Goal: Task Accomplishment & Management: Use online tool/utility

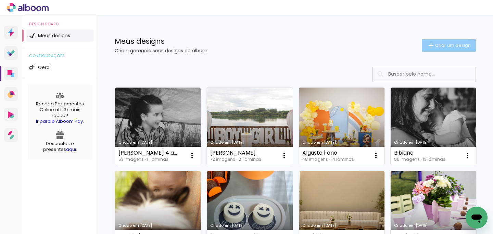
click at [460, 47] on span "Criar um design" at bounding box center [453, 45] width 36 height 4
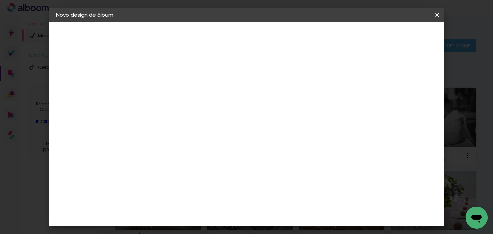
click at [168, 91] on input at bounding box center [168, 92] width 0 height 11
type input "Lenticia"
type paper-input "Lenticia"
click at [0, 0] on slot "Avançar" at bounding box center [0, 0] width 0 height 0
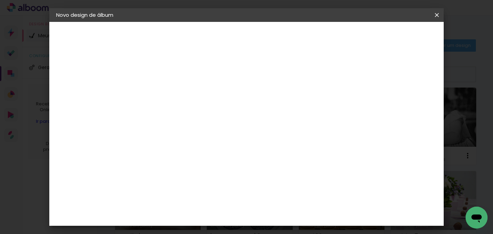
click at [0, 0] on slot "Avançar" at bounding box center [0, 0] width 0 height 0
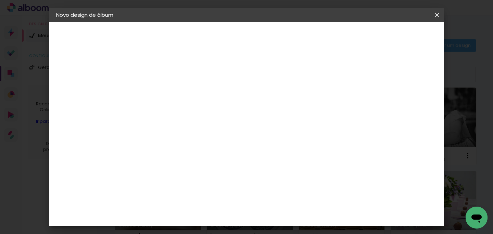
click at [285, 77] on div at bounding box center [282, 74] width 6 height 6
type paper-checkbox "on"
click at [324, 35] on span "Iniciar design" at bounding box center [309, 39] width 28 height 10
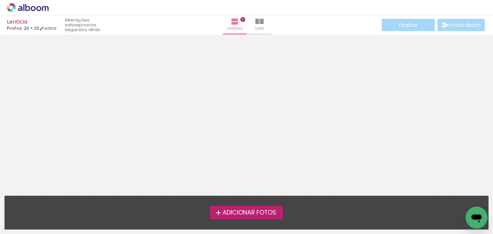
click at [244, 210] on span "Adicionar Fotos" at bounding box center [249, 213] width 54 height 6
click at [0, 0] on input "file" at bounding box center [0, 0] width 0 height 0
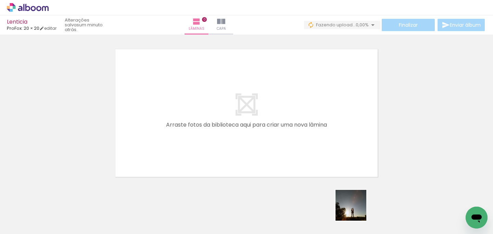
drag, startPoint x: 356, startPoint y: 210, endPoint x: 340, endPoint y: 131, distance: 80.5
click at [341, 132] on quentale-workspace at bounding box center [246, 117] width 493 height 234
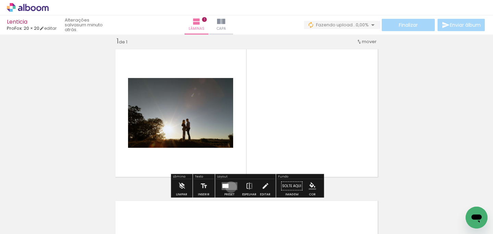
click at [229, 187] on quentale-layouter at bounding box center [229, 186] width 16 height 8
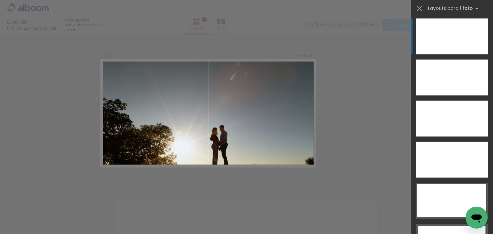
click at [459, 60] on div at bounding box center [452, 78] width 72 height 36
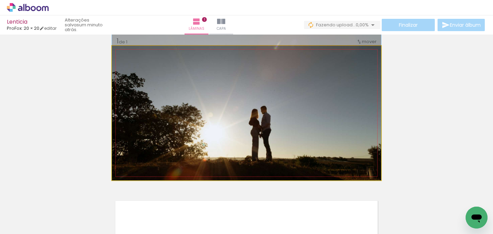
drag, startPoint x: 322, startPoint y: 144, endPoint x: 323, endPoint y: 113, distance: 31.5
click at [323, 113] on div at bounding box center [246, 90] width 269 height 179
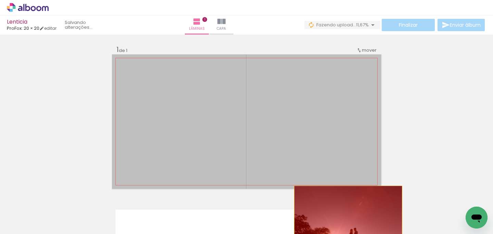
drag, startPoint x: 314, startPoint y: 96, endPoint x: 347, endPoint y: 212, distance: 120.8
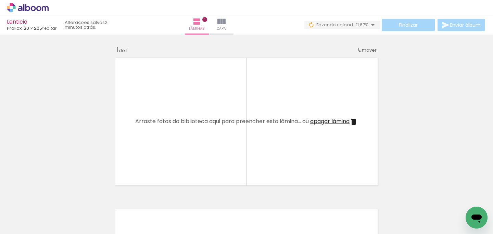
drag, startPoint x: 317, startPoint y: 209, endPoint x: 302, endPoint y: 131, distance: 79.7
click at [302, 133] on quentale-workspace at bounding box center [246, 117] width 493 height 234
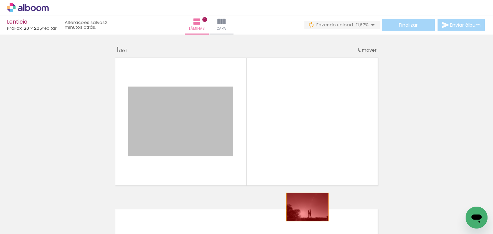
drag, startPoint x: 211, startPoint y: 117, endPoint x: 307, endPoint y: 209, distance: 133.3
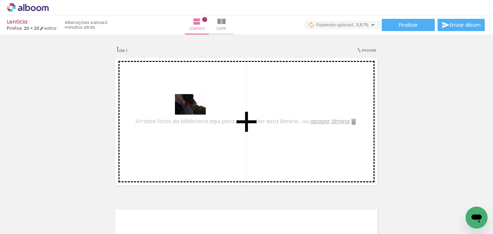
drag, startPoint x: 112, startPoint y: 214, endPoint x: 195, endPoint y: 115, distance: 129.4
click at [195, 115] on quentale-workspace at bounding box center [246, 117] width 493 height 234
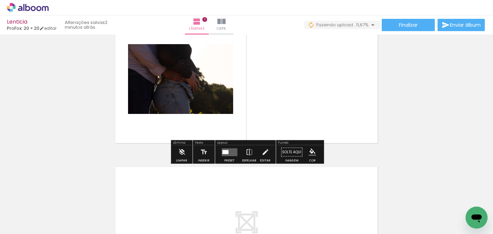
scroll to position [43, 0]
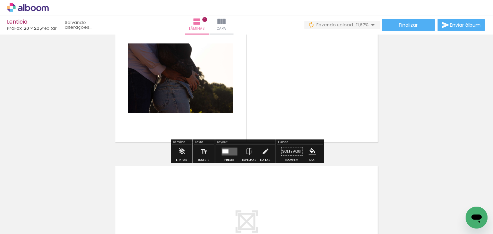
click at [229, 150] on quentale-layouter at bounding box center [229, 151] width 16 height 8
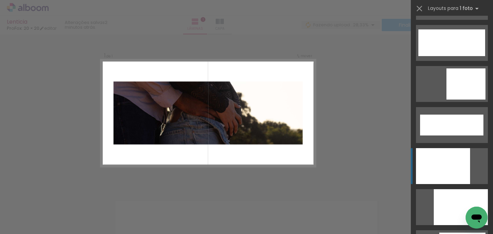
scroll to position [1757, 0]
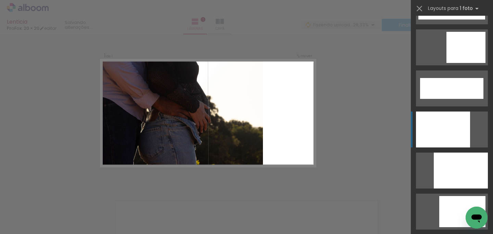
click at [451, 114] on div at bounding box center [443, 130] width 54 height 36
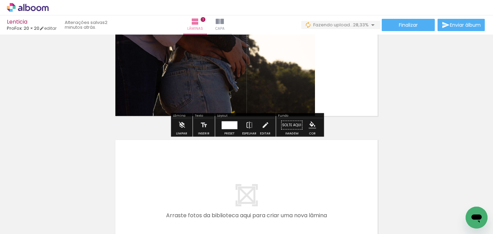
scroll to position [72, 0]
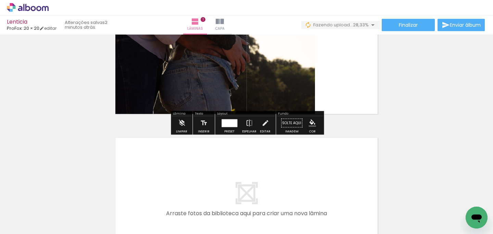
click at [154, 166] on quentale-workspace at bounding box center [246, 117] width 493 height 234
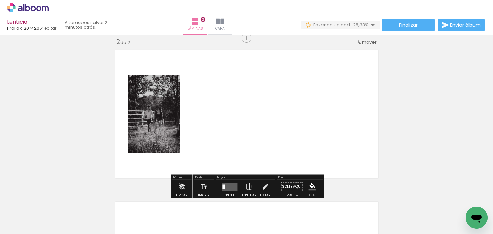
scroll to position [160, 0]
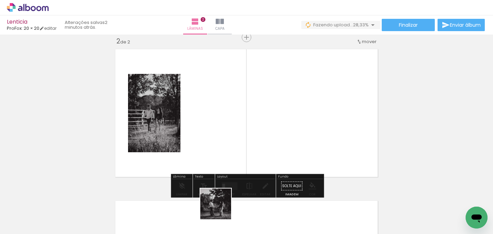
click at [221, 126] on quentale-workspace at bounding box center [246, 117] width 493 height 234
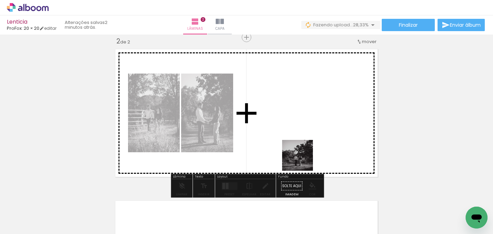
drag, startPoint x: 302, startPoint y: 212, endPoint x: 302, endPoint y: 150, distance: 61.9
click at [302, 150] on quentale-workspace at bounding box center [246, 117] width 493 height 234
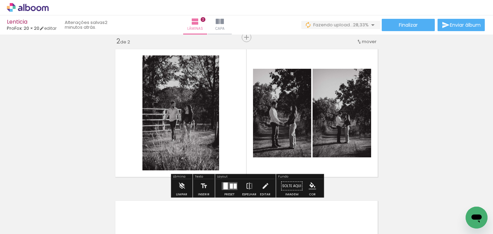
click at [230, 187] on div at bounding box center [231, 185] width 3 height 5
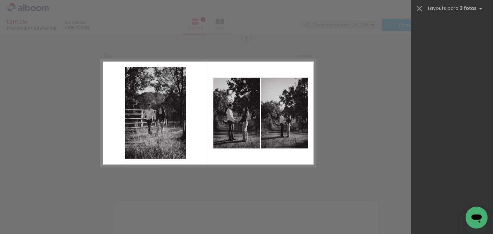
scroll to position [0, 0]
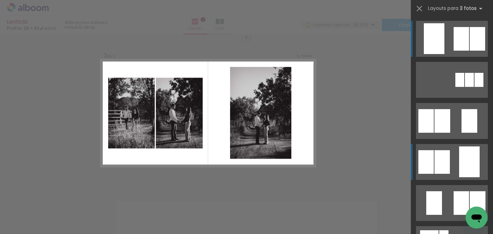
click at [474, 87] on div at bounding box center [478, 80] width 9 height 14
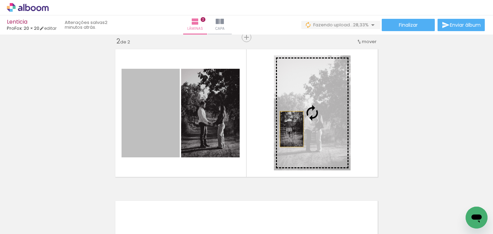
drag, startPoint x: 160, startPoint y: 129, endPoint x: 292, endPoint y: 127, distance: 131.1
click at [0, 0] on slot at bounding box center [0, 0] width 0 height 0
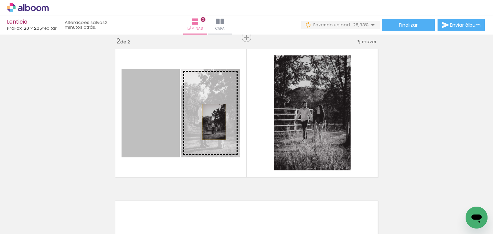
drag, startPoint x: 163, startPoint y: 122, endPoint x: 212, endPoint y: 122, distance: 48.9
click at [0, 0] on slot at bounding box center [0, 0] width 0 height 0
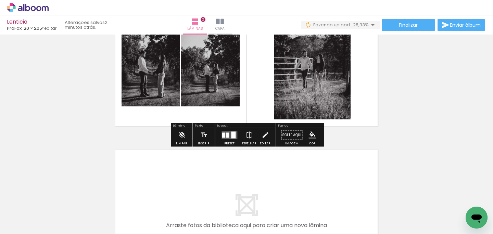
scroll to position [216, 0]
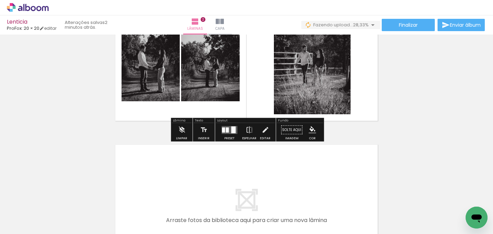
click at [231, 130] on div at bounding box center [233, 129] width 4 height 7
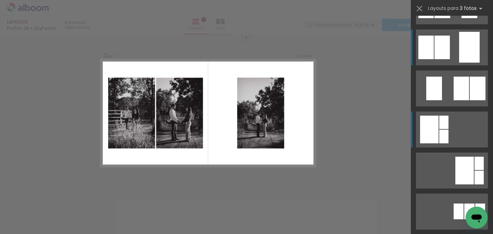
scroll to position [0, 0]
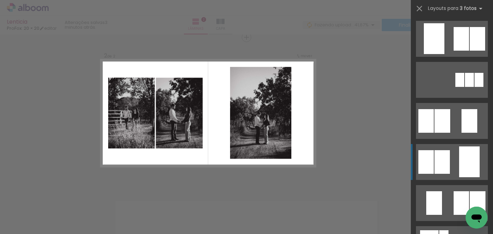
click at [474, 87] on div at bounding box center [478, 80] width 9 height 14
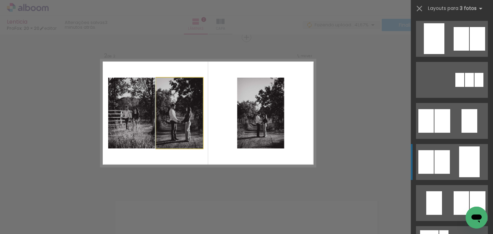
drag, startPoint x: 178, startPoint y: 122, endPoint x: 138, endPoint y: 122, distance: 40.0
click at [0, 0] on slot at bounding box center [0, 0] width 0 height 0
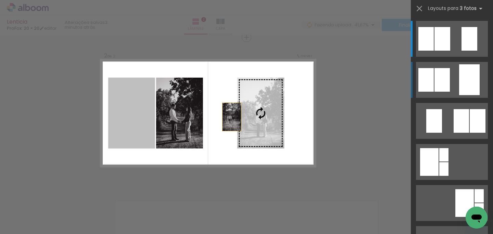
drag, startPoint x: 134, startPoint y: 118, endPoint x: 257, endPoint y: 118, distance: 122.1
click at [0, 0] on slot at bounding box center [0, 0] width 0 height 0
drag, startPoint x: 134, startPoint y: 121, endPoint x: 249, endPoint y: 118, distance: 114.7
click at [0, 0] on slot at bounding box center [0, 0] width 0 height 0
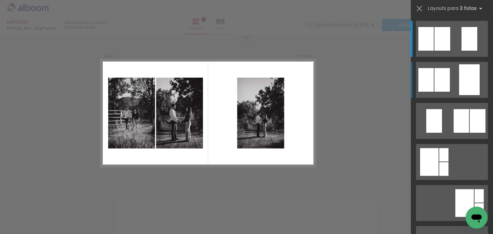
click at [340, 65] on div "Confirmar Cancelar" at bounding box center [246, 109] width 493 height 471
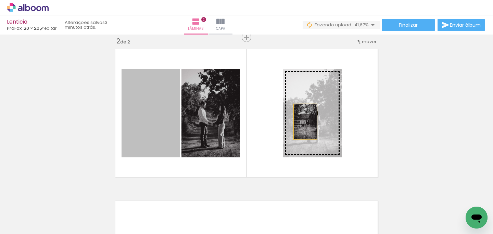
drag, startPoint x: 145, startPoint y: 121, endPoint x: 305, endPoint y: 121, distance: 159.4
click at [0, 0] on slot at bounding box center [0, 0] width 0 height 0
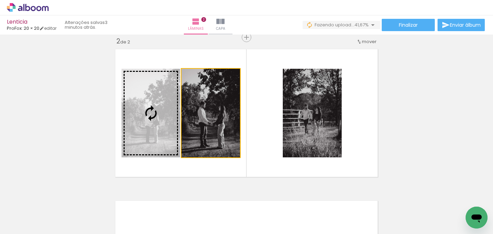
drag, startPoint x: 224, startPoint y: 125, endPoint x: 165, endPoint y: 133, distance: 60.1
click at [0, 0] on slot at bounding box center [0, 0] width 0 height 0
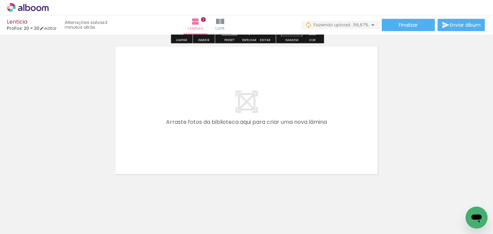
scroll to position [325, 0]
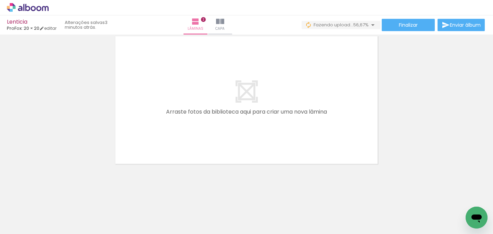
drag, startPoint x: 374, startPoint y: 214, endPoint x: 314, endPoint y: 104, distance: 124.8
click at [315, 105] on quentale-workspace at bounding box center [246, 117] width 493 height 234
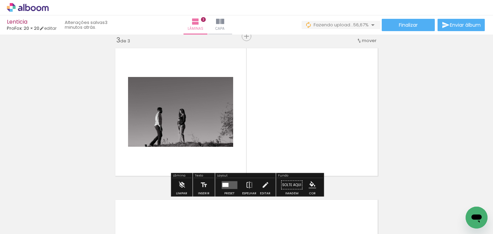
scroll to position [312, 0]
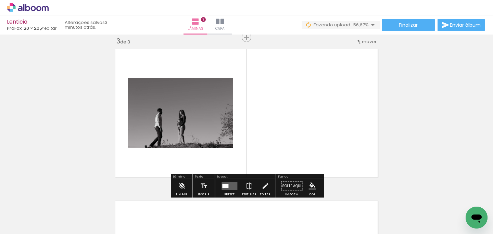
click at [233, 184] on quentale-layouter at bounding box center [229, 186] width 16 height 8
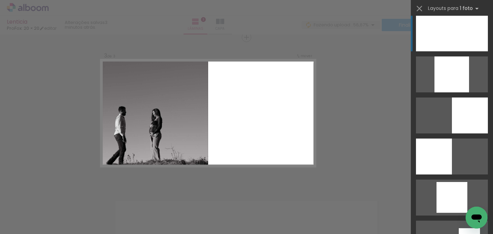
scroll to position [575, 0]
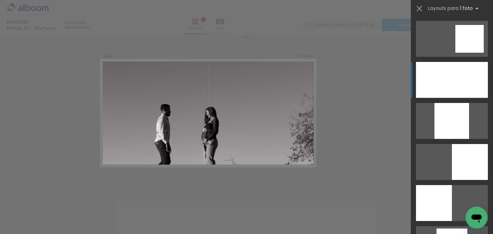
click at [463, 68] on div at bounding box center [452, 80] width 72 height 36
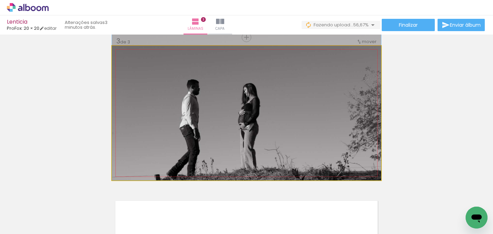
drag, startPoint x: 347, startPoint y: 134, endPoint x: 348, endPoint y: 103, distance: 31.2
drag, startPoint x: 337, startPoint y: 107, endPoint x: 358, endPoint y: 100, distance: 22.1
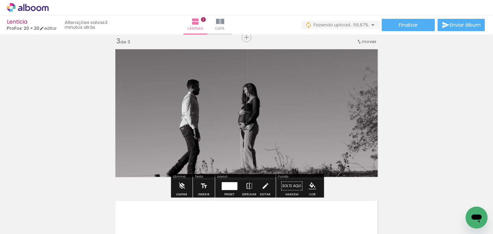
click at [233, 184] on div at bounding box center [229, 186] width 16 height 8
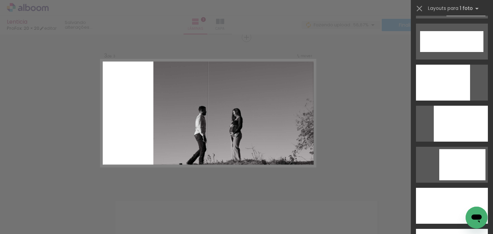
scroll to position [1809, 0]
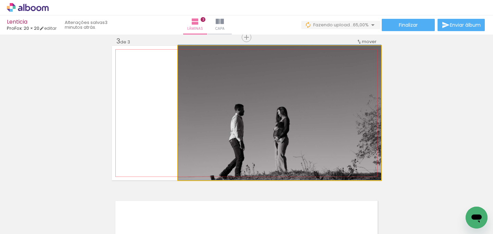
drag, startPoint x: 347, startPoint y: 141, endPoint x: 347, endPoint y: 117, distance: 24.0
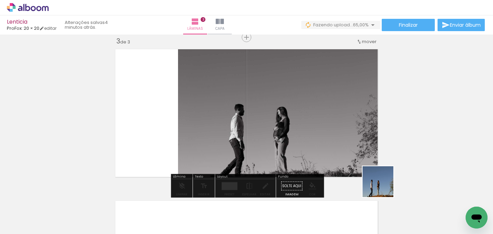
drag, startPoint x: 415, startPoint y: 212, endPoint x: 333, endPoint y: 149, distance: 103.2
click at [333, 150] on quentale-workspace at bounding box center [246, 117] width 493 height 234
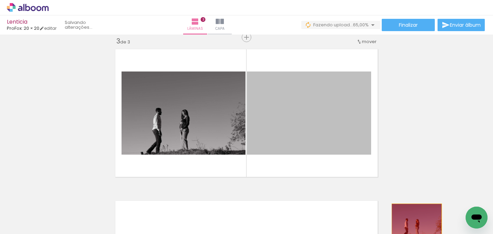
drag, startPoint x: 309, startPoint y: 127, endPoint x: 413, endPoint y: 223, distance: 141.6
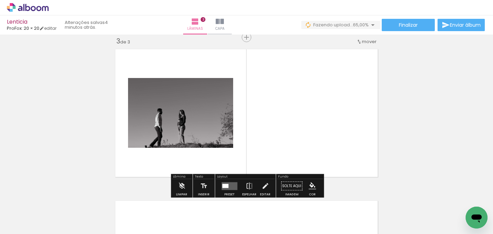
click at [228, 184] on quentale-layouter at bounding box center [229, 186] width 16 height 8
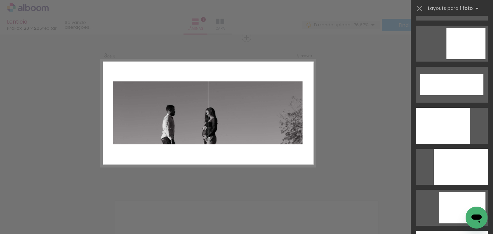
scroll to position [1763, 0]
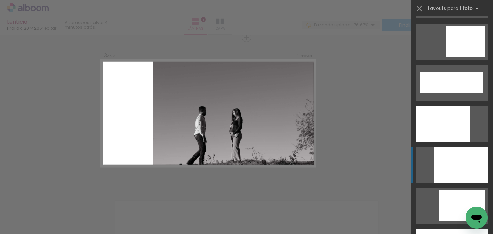
click at [470, 142] on div at bounding box center [443, 124] width 54 height 36
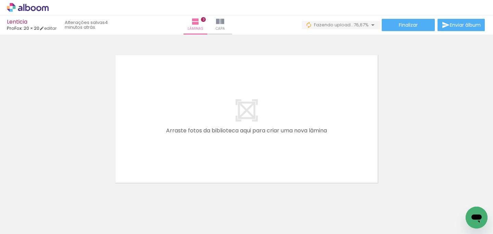
scroll to position [460, 0]
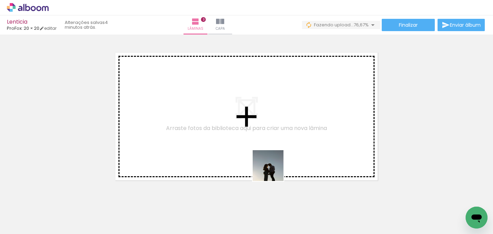
drag, startPoint x: 278, startPoint y: 205, endPoint x: 261, endPoint y: 125, distance: 81.4
click at [262, 127] on quentale-workspace at bounding box center [246, 117] width 493 height 234
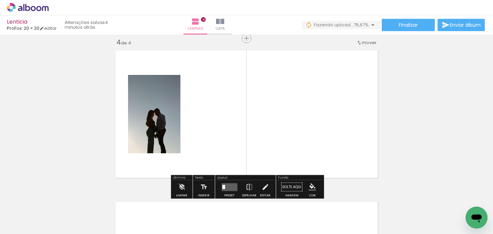
scroll to position [463, 0]
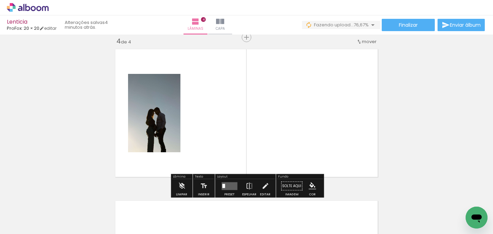
click at [329, 144] on quentale-workspace at bounding box center [246, 117] width 493 height 234
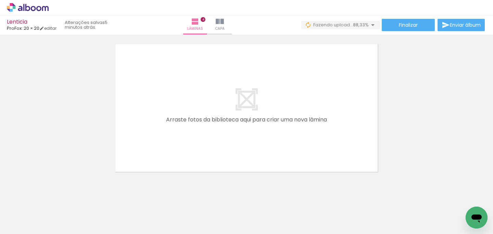
scroll to position [0, 486]
drag, startPoint x: 158, startPoint y: 210, endPoint x: 179, endPoint y: 110, distance: 102.0
click at [179, 111] on quentale-workspace at bounding box center [246, 117] width 493 height 234
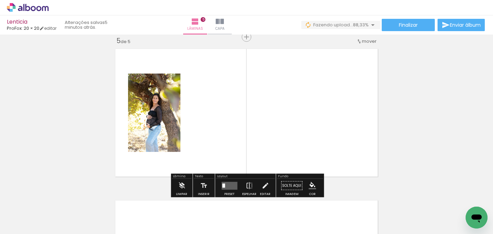
scroll to position [615, 0]
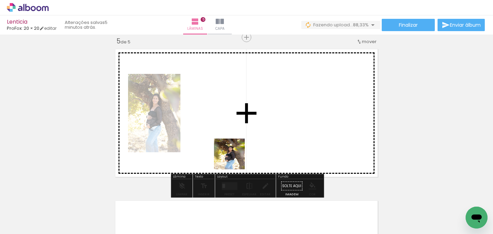
drag, startPoint x: 234, startPoint y: 210, endPoint x: 234, endPoint y: 101, distance: 109.1
click at [234, 102] on quentale-workspace at bounding box center [246, 117] width 493 height 234
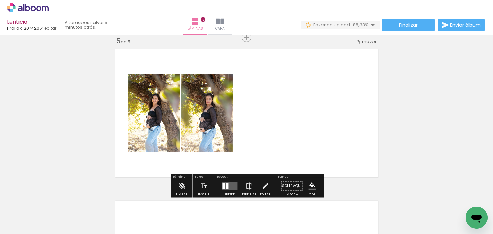
drag, startPoint x: 313, startPoint y: 209, endPoint x: 294, endPoint y: 144, distance: 67.4
click at [295, 146] on quentale-workspace at bounding box center [246, 117] width 493 height 234
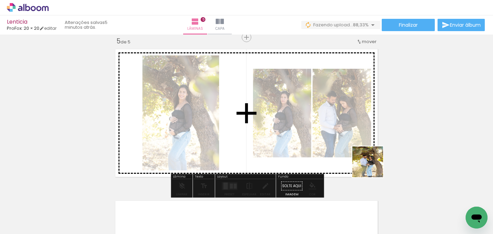
drag, startPoint x: 392, startPoint y: 211, endPoint x: 359, endPoint y: 113, distance: 103.3
click at [359, 114] on quentale-workspace at bounding box center [246, 117] width 493 height 234
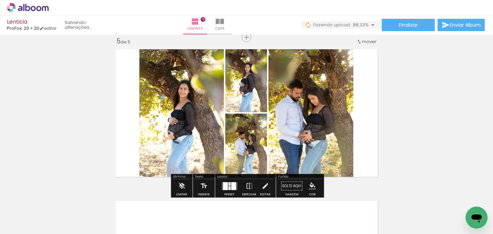
click at [228, 187] on div at bounding box center [229, 188] width 2 height 4
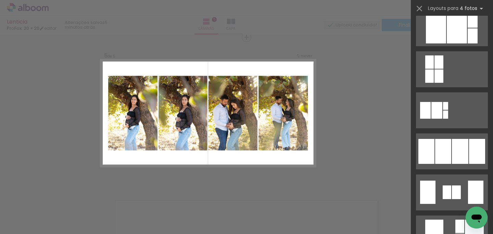
scroll to position [381, 0]
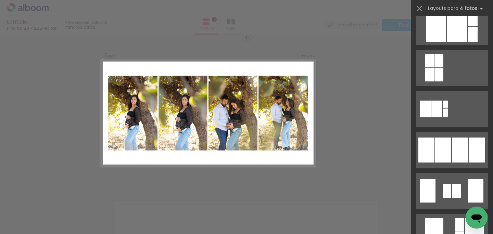
click at [448, 184] on div at bounding box center [446, 191] width 9 height 14
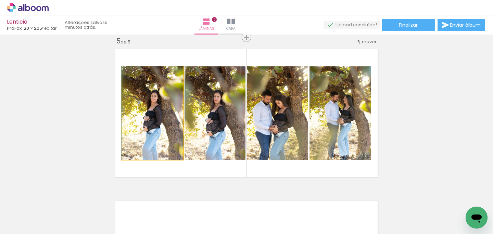
drag, startPoint x: 150, startPoint y: 136, endPoint x: 213, endPoint y: 135, distance: 63.3
click at [0, 0] on slot at bounding box center [0, 0] width 0 height 0
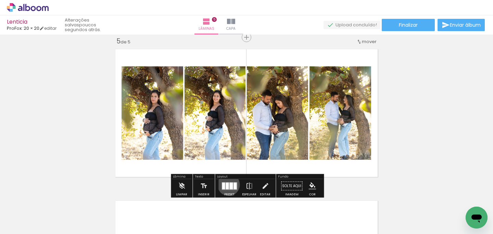
click at [227, 184] on div at bounding box center [226, 185] width 3 height 7
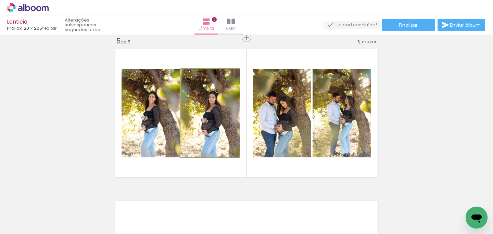
drag, startPoint x: 231, startPoint y: 133, endPoint x: 146, endPoint y: 133, distance: 85.2
click at [0, 0] on slot at bounding box center [0, 0] width 0 height 0
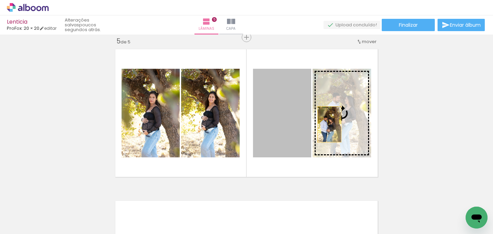
drag, startPoint x: 278, startPoint y: 113, endPoint x: 345, endPoint y: 122, distance: 67.6
click at [0, 0] on slot at bounding box center [0, 0] width 0 height 0
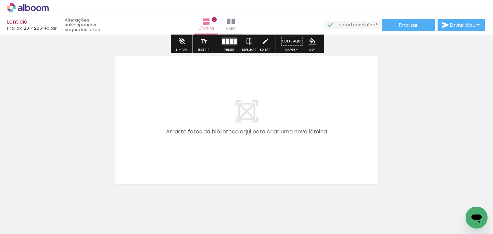
scroll to position [779, 0]
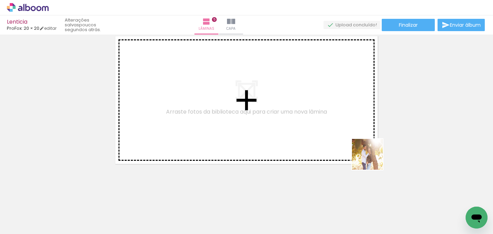
drag, startPoint x: 463, startPoint y: 210, endPoint x: 336, endPoint y: 125, distance: 152.2
click at [337, 126] on quentale-workspace at bounding box center [246, 117] width 493 height 234
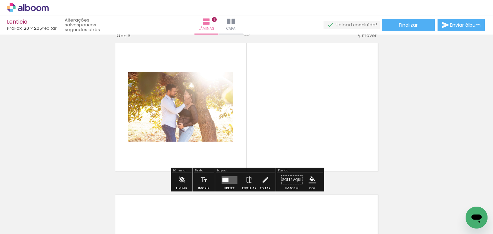
scroll to position [766, 0]
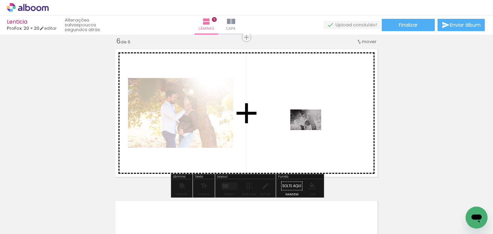
click at [310, 129] on quentale-workspace at bounding box center [246, 117] width 493 height 234
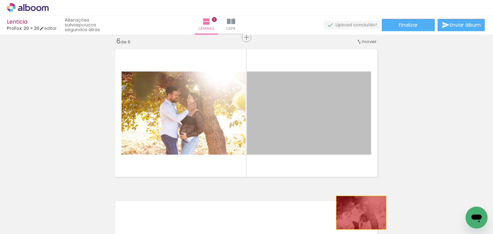
drag, startPoint x: 314, startPoint y: 100, endPoint x: 362, endPoint y: 228, distance: 135.9
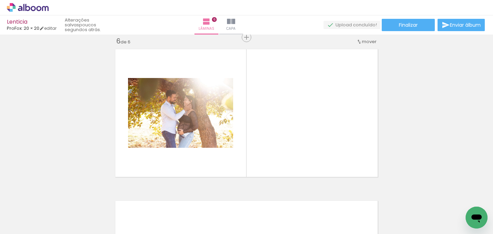
scroll to position [0, 788]
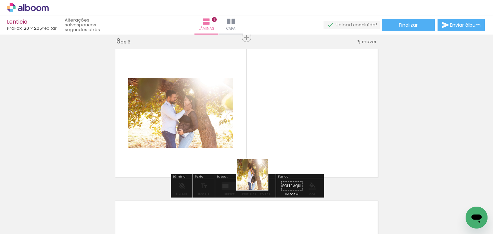
click at [301, 120] on quentale-workspace at bounding box center [246, 117] width 493 height 234
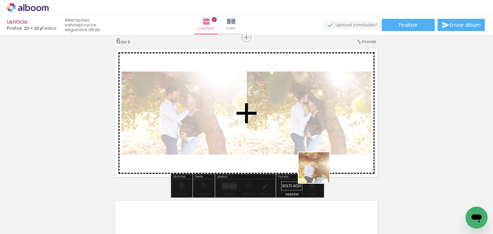
drag, startPoint x: 319, startPoint y: 212, endPoint x: 326, endPoint y: 124, distance: 88.3
click at [326, 124] on quentale-workspace at bounding box center [246, 117] width 493 height 234
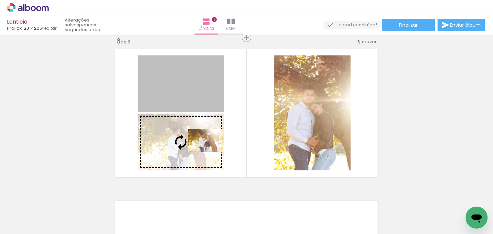
drag, startPoint x: 205, startPoint y: 92, endPoint x: 205, endPoint y: 140, distance: 47.9
click at [0, 0] on slot at bounding box center [0, 0] width 0 height 0
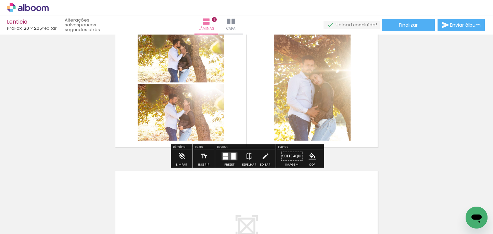
scroll to position [787, 0]
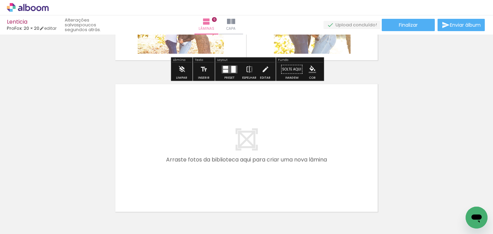
scroll to position [883, 0]
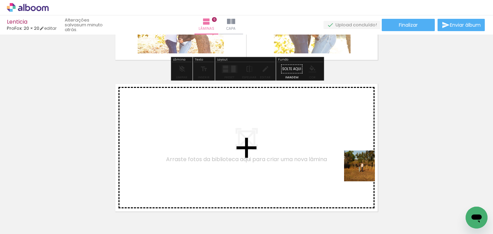
drag, startPoint x: 396, startPoint y: 205, endPoint x: 340, endPoint y: 146, distance: 81.3
click at [340, 146] on quentale-workspace at bounding box center [246, 117] width 493 height 234
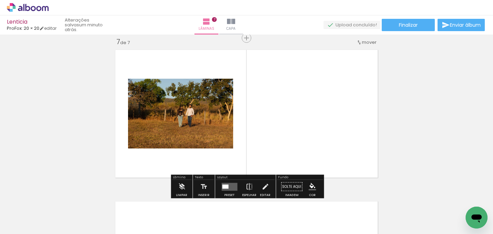
scroll to position [918, 0]
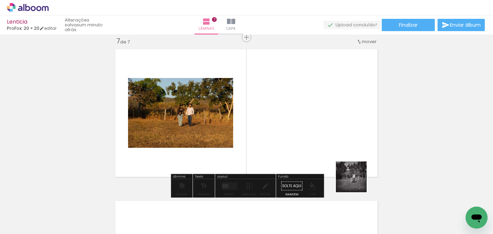
drag, startPoint x: 362, startPoint y: 210, endPoint x: 350, endPoint y: 169, distance: 42.9
click at [350, 169] on quentale-workspace at bounding box center [246, 117] width 493 height 234
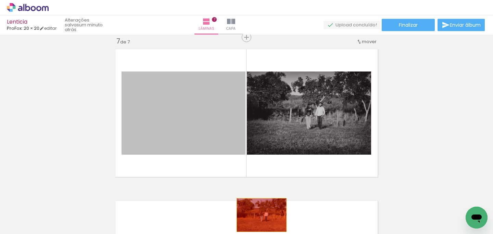
drag, startPoint x: 210, startPoint y: 119, endPoint x: 261, endPoint y: 215, distance: 108.5
click at [261, 215] on quentale-workspace at bounding box center [246, 117] width 493 height 234
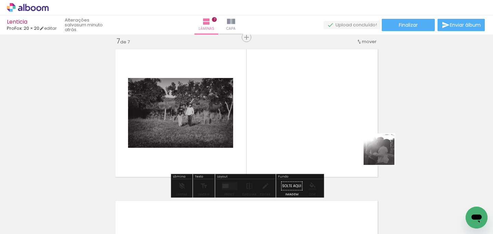
drag, startPoint x: 435, startPoint y: 208, endPoint x: 370, endPoint y: 134, distance: 98.9
click at [372, 137] on quentale-workspace at bounding box center [246, 117] width 493 height 234
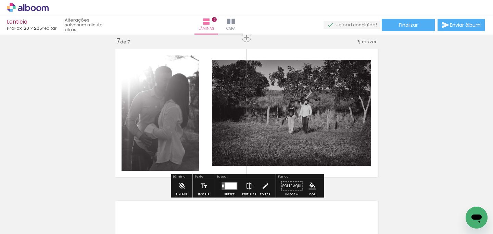
click at [228, 188] on div at bounding box center [230, 185] width 12 height 7
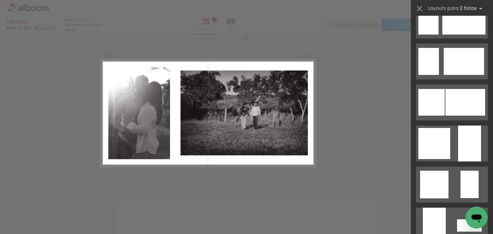
scroll to position [598, 0]
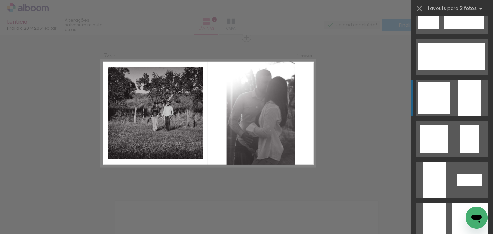
click at [469, 203] on div at bounding box center [470, 221] width 36 height 36
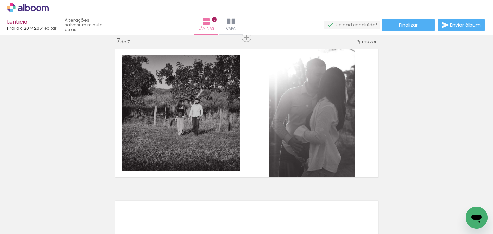
scroll to position [0, 997]
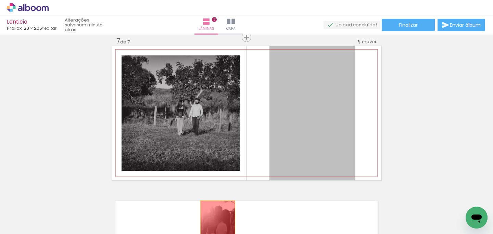
drag, startPoint x: 320, startPoint y: 141, endPoint x: 218, endPoint y: 227, distance: 132.9
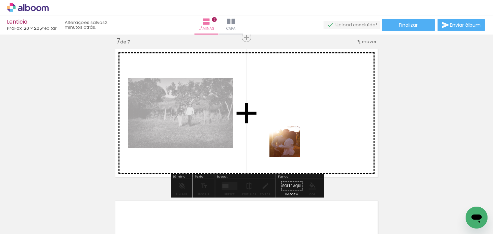
drag, startPoint x: 265, startPoint y: 204, endPoint x: 299, endPoint y: 133, distance: 78.7
click at [299, 133] on quentale-workspace at bounding box center [246, 117] width 493 height 234
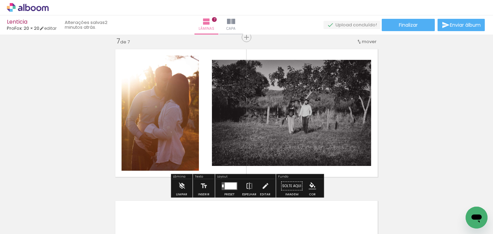
click at [230, 186] on div at bounding box center [230, 185] width 12 height 7
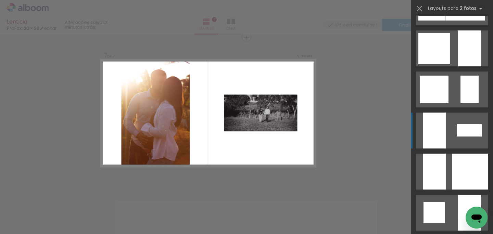
scroll to position [636, 0]
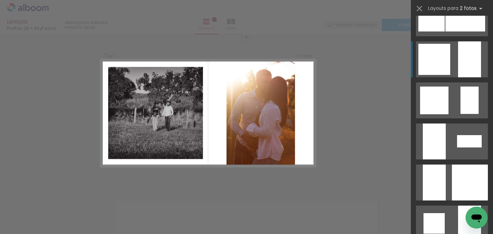
click at [468, 51] on div at bounding box center [469, 59] width 23 height 36
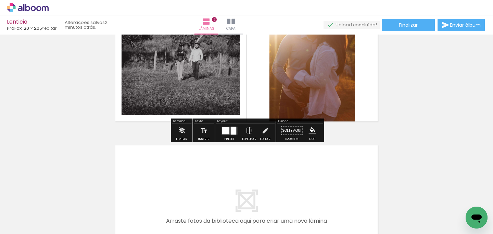
scroll to position [1049, 0]
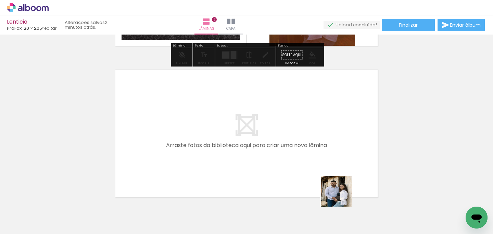
drag, startPoint x: 341, startPoint y: 204, endPoint x: 341, endPoint y: 158, distance: 45.5
click at [341, 158] on quentale-workspace at bounding box center [246, 117] width 493 height 234
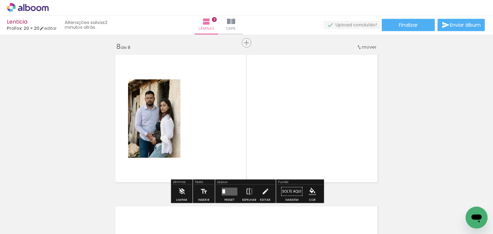
scroll to position [1070, 0]
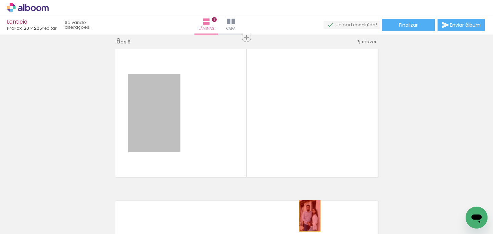
drag, startPoint x: 161, startPoint y: 135, endPoint x: 305, endPoint y: 214, distance: 163.9
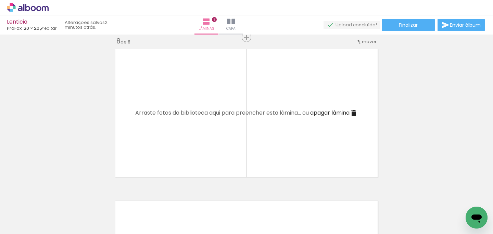
drag, startPoint x: 300, startPoint y: 207, endPoint x: 300, endPoint y: 114, distance: 93.4
click at [300, 116] on quentale-workspace at bounding box center [246, 117] width 493 height 234
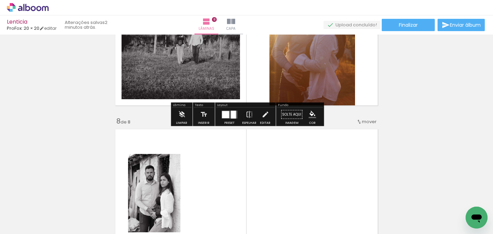
scroll to position [960, 0]
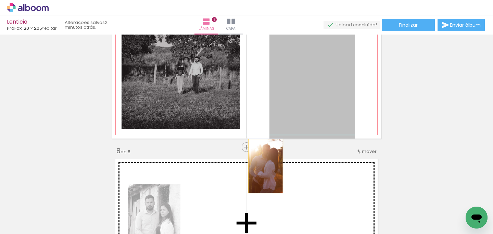
drag, startPoint x: 320, startPoint y: 101, endPoint x: 266, endPoint y: 166, distance: 84.5
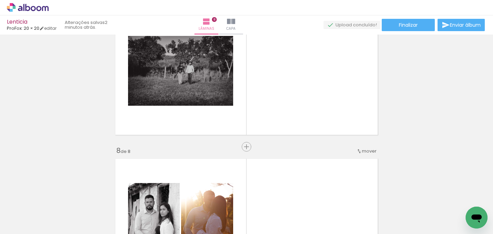
scroll to position [942, 0]
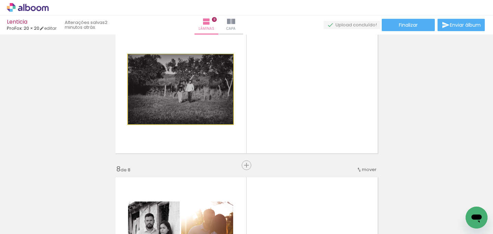
click at [215, 113] on quentale-photo at bounding box center [180, 89] width 105 height 70
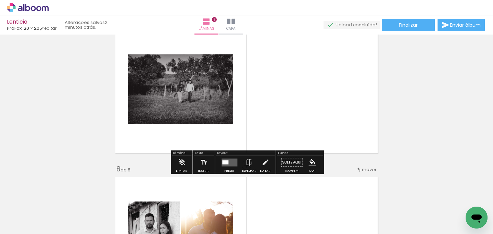
click at [231, 161] on quentale-layouter at bounding box center [229, 162] width 16 height 8
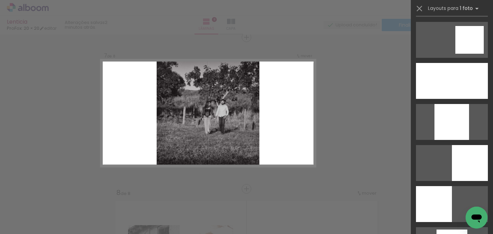
scroll to position [574, 0]
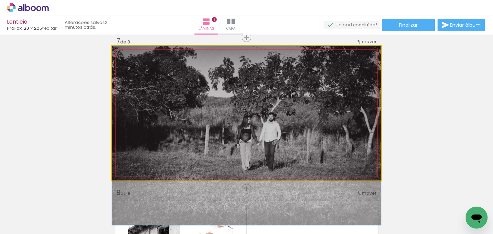
drag, startPoint x: 327, startPoint y: 116, endPoint x: 293, endPoint y: 158, distance: 54.3
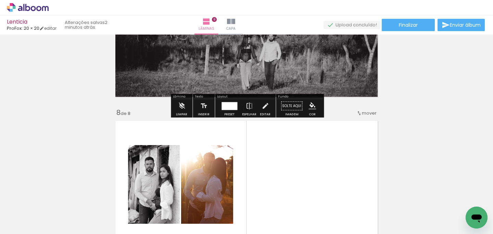
scroll to position [1048, 0]
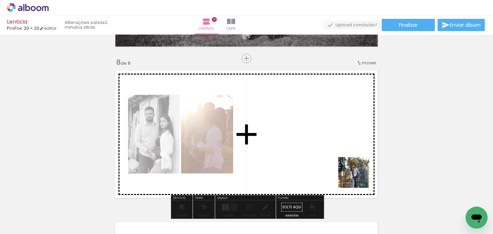
drag, startPoint x: 411, startPoint y: 212, endPoint x: 351, endPoint y: 165, distance: 76.9
click at [351, 165] on quentale-workspace at bounding box center [246, 117] width 493 height 234
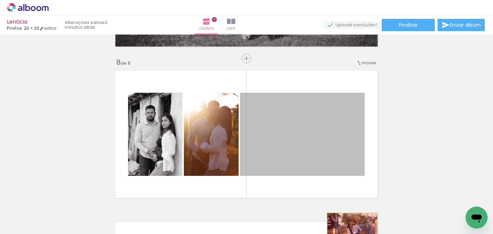
drag, startPoint x: 338, startPoint y: 142, endPoint x: 351, endPoint y: 229, distance: 87.8
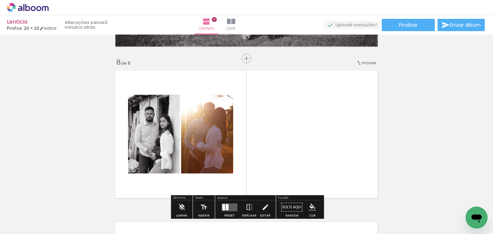
click at [358, 159] on quentale-workspace at bounding box center [246, 117] width 493 height 234
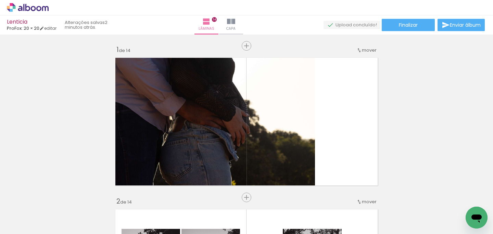
scroll to position [0, 1865]
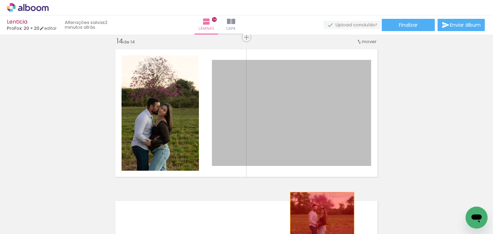
drag, startPoint x: 322, startPoint y: 105, endPoint x: 320, endPoint y: 213, distance: 108.5
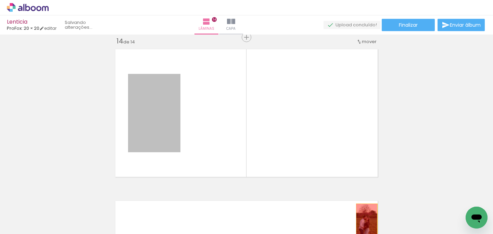
drag, startPoint x: 156, startPoint y: 126, endPoint x: 362, endPoint y: 220, distance: 225.8
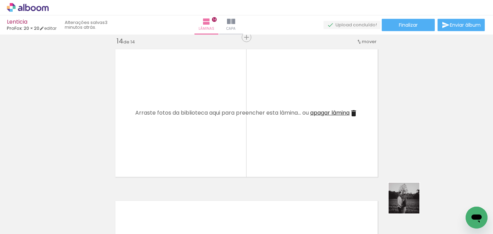
drag, startPoint x: 428, startPoint y: 213, endPoint x: 277, endPoint y: 111, distance: 182.8
click at [279, 115] on quentale-workspace at bounding box center [246, 117] width 493 height 234
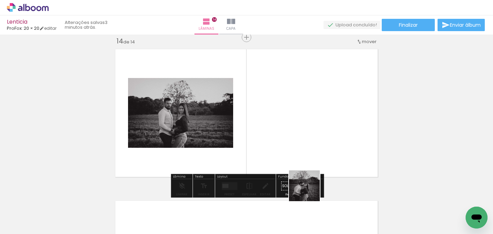
drag, startPoint x: 354, startPoint y: 219, endPoint x: 247, endPoint y: 150, distance: 127.7
click at [249, 155] on quentale-workspace at bounding box center [246, 117] width 493 height 234
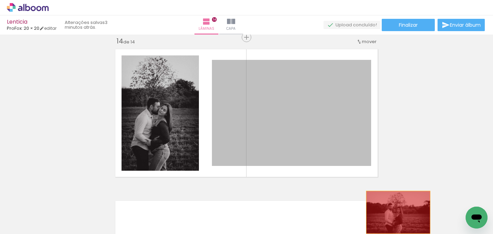
drag, startPoint x: 303, startPoint y: 112, endPoint x: 394, endPoint y: 211, distance: 134.6
click at [395, 211] on quentale-workspace at bounding box center [246, 117] width 493 height 234
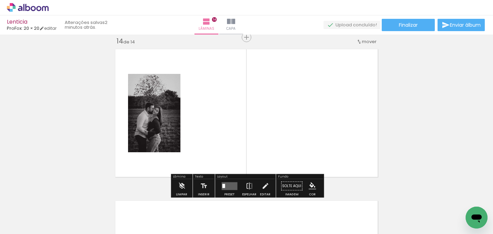
scroll to position [0, 1865]
click at [27, 224] on span "Adicionar Fotos" at bounding box center [24, 225] width 21 height 8
click at [0, 0] on input "file" at bounding box center [0, 0] width 0 height 0
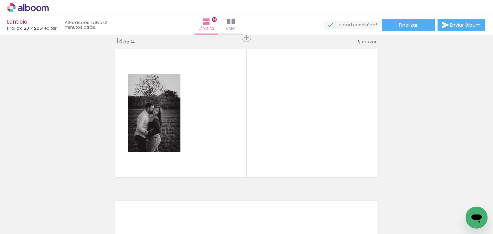
scroll to position [0, 1598]
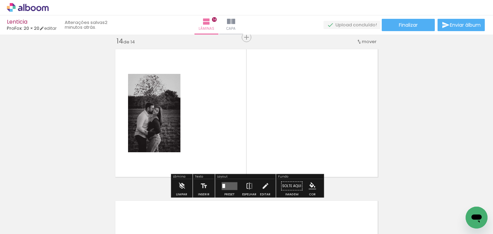
click at [18, 226] on span "Adicionar Fotos" at bounding box center [24, 225] width 21 height 8
click at [0, 0] on input "file" at bounding box center [0, 0] width 0 height 0
click at [212, 213] on div at bounding box center [196, 211] width 31 height 21
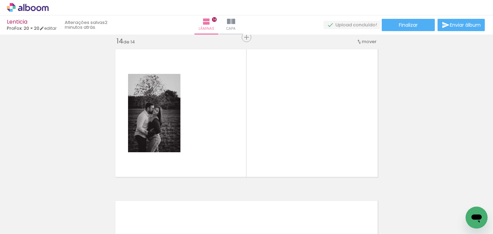
click at [316, 126] on quentale-workspace at bounding box center [246, 117] width 493 height 234
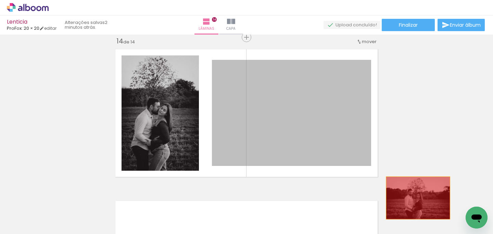
drag, startPoint x: 321, startPoint y: 109, endPoint x: 428, endPoint y: 214, distance: 150.3
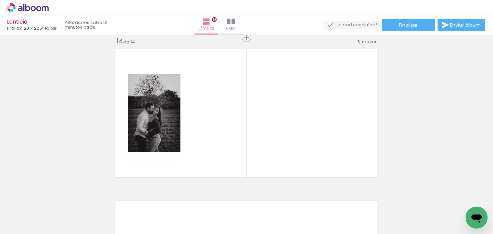
click at [185, 199] on iron-icon at bounding box center [181, 197] width 7 height 7
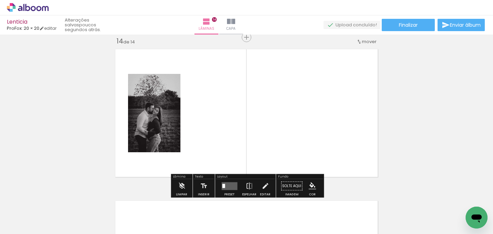
click at [28, 222] on span "Adicionar Fotos" at bounding box center [24, 225] width 21 height 8
click at [0, 0] on input "file" at bounding box center [0, 0] width 0 height 0
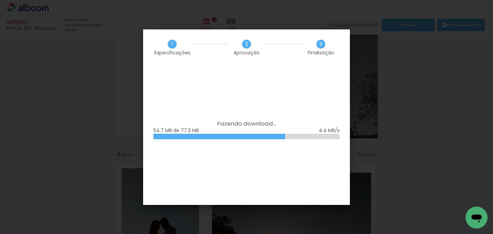
scroll to position [0, 1865]
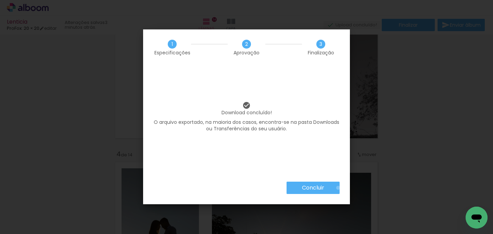
click at [337, 188] on paper-button "Concluir" at bounding box center [312, 188] width 53 height 12
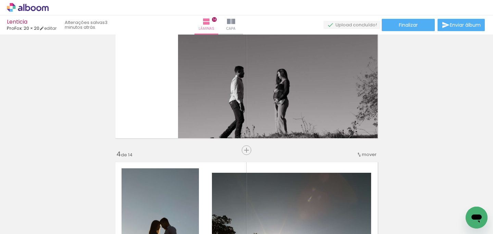
scroll to position [0, 1865]
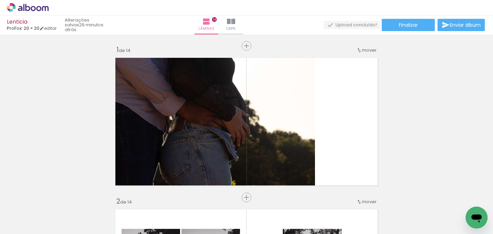
scroll to position [0, 1865]
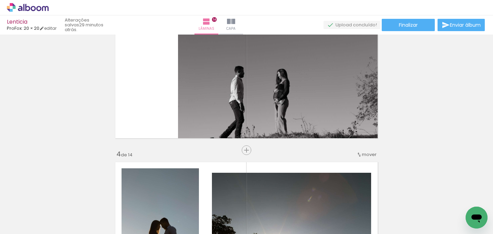
click at [27, 6] on icon at bounding box center [27, 7] width 5 height 7
